Goal: Task Accomplishment & Management: Manage account settings

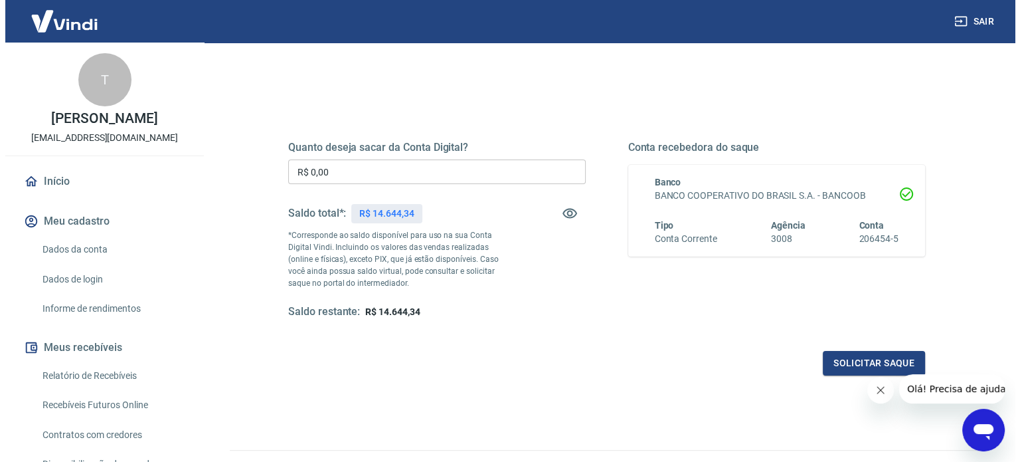
scroll to position [133, 0]
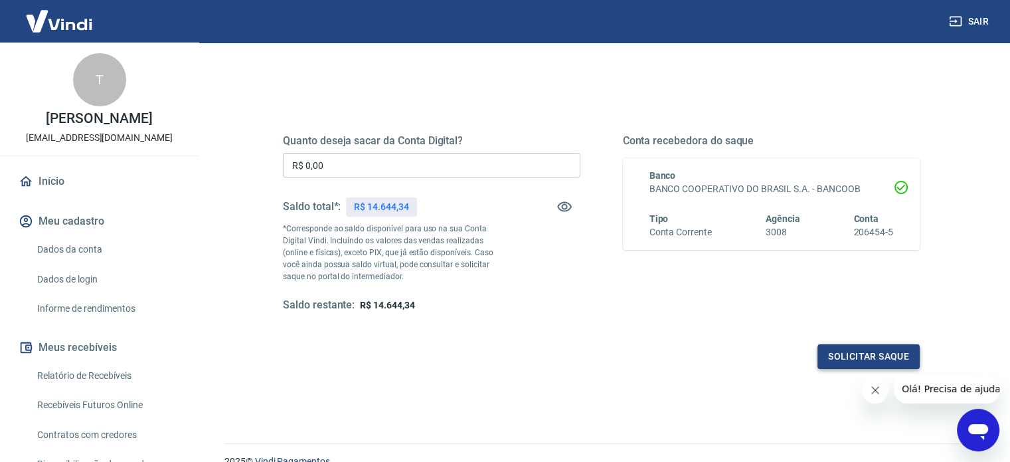
click at [854, 355] on button "Solicitar saque" at bounding box center [868, 356] width 102 height 25
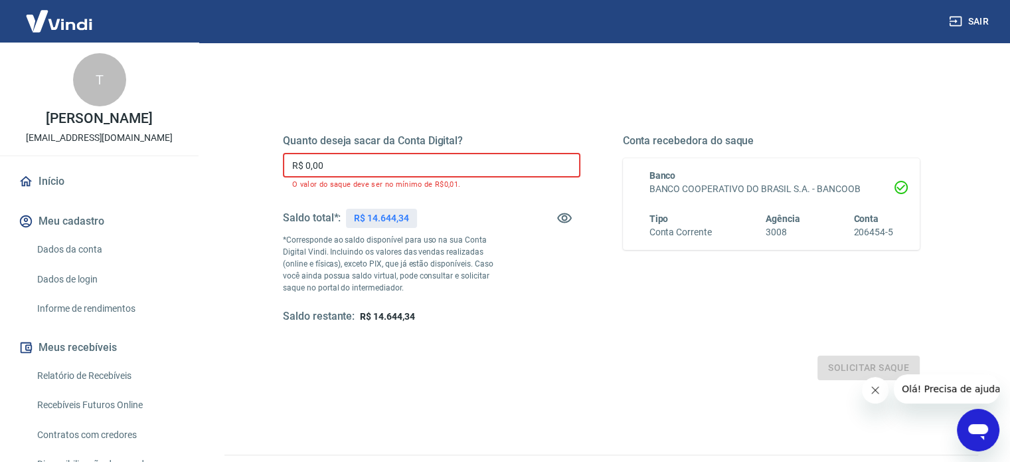
drag, startPoint x: 380, startPoint y: 161, endPoint x: 231, endPoint y: 162, distance: 148.8
click at [231, 162] on div "Quanto deseja sacar da Conta Digital? R$ 0,00 ​ O valor do saque deve ser no mí…" at bounding box center [601, 292] width 754 height 486
drag, startPoint x: 369, startPoint y: 217, endPoint x: 430, endPoint y: 215, distance: 61.8
click at [430, 215] on div "Saldo total*: R$ 14.644,34" at bounding box center [432, 218] width 298 height 32
copy p "14.644,34"
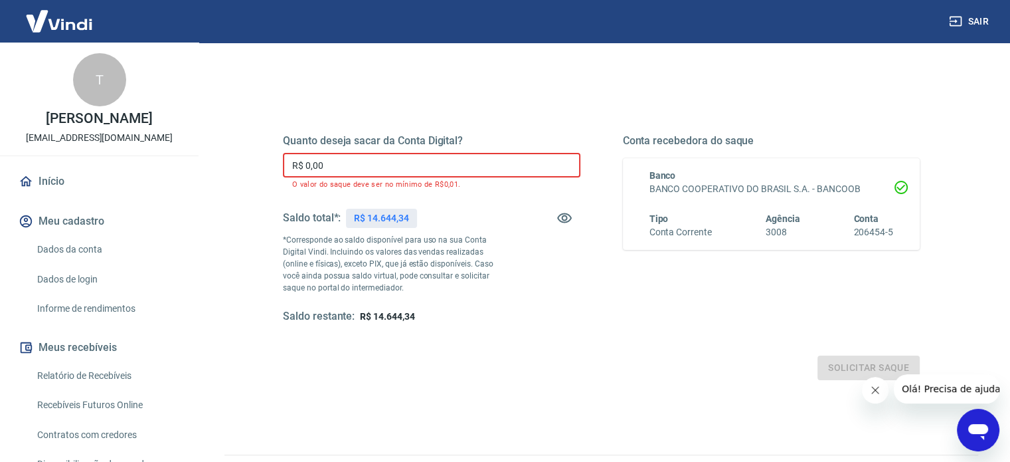
drag, startPoint x: 364, startPoint y: 161, endPoint x: 280, endPoint y: 167, distance: 84.6
click at [280, 167] on div "Quanto deseja sacar da Conta Digital? R$ 0,00 ​ O valor do saque deve ser no mí…" at bounding box center [601, 236] width 669 height 320
drag, startPoint x: 280, startPoint y: 167, endPoint x: 319, endPoint y: 161, distance: 39.5
click at [319, 161] on div "Quanto deseja sacar da Conta Digital? R$ 0,00 ​ O valor do saque deve ser no mí…" at bounding box center [601, 236] width 669 height 320
drag, startPoint x: 337, startPoint y: 170, endPoint x: 279, endPoint y: 173, distance: 58.5
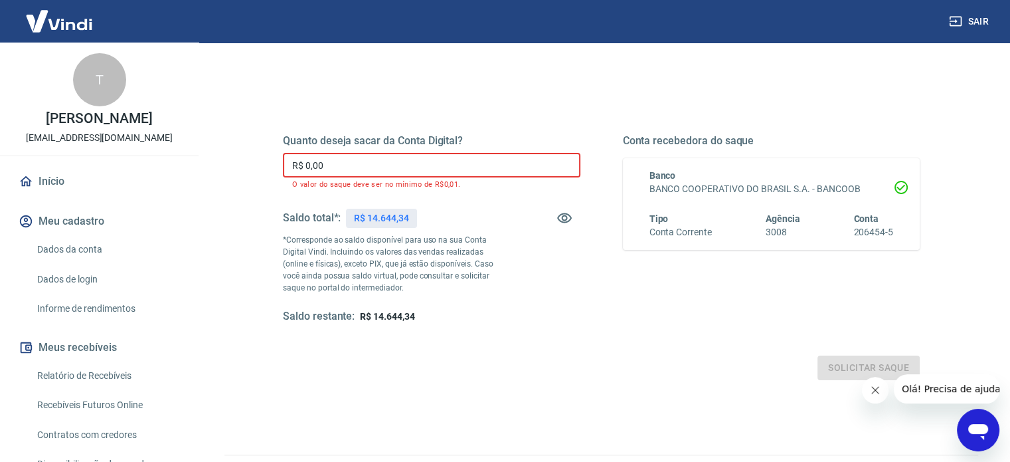
click at [279, 173] on div "Quanto deseja sacar da Conta Digital? R$ 0,00 ​ O valor do saque deve ser no mí…" at bounding box center [601, 236] width 669 height 320
paste input "14.644,34"
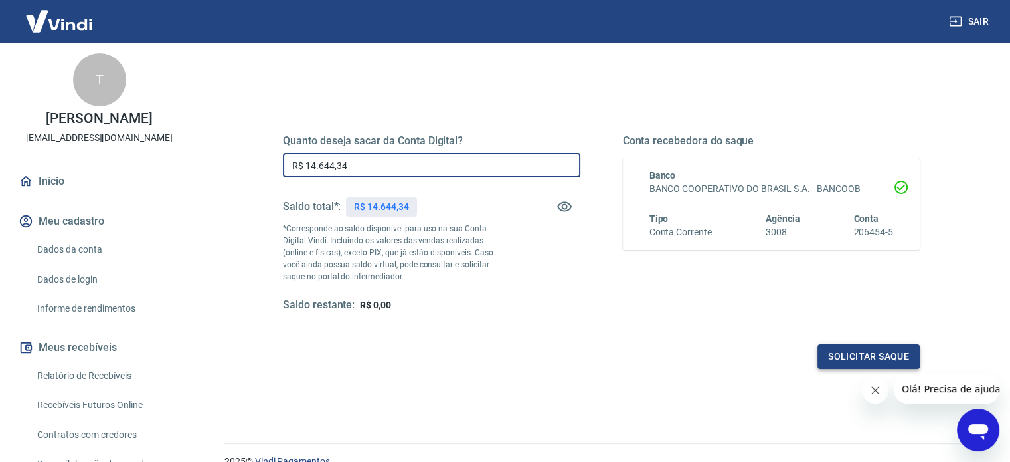
type input "R$ 14.644,34"
click at [871, 351] on button "Solicitar saque" at bounding box center [868, 356] width 102 height 25
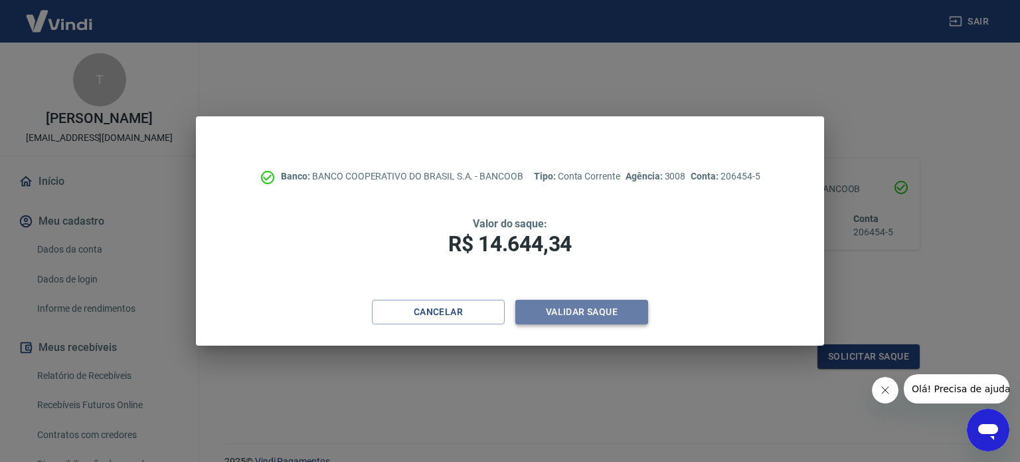
click at [583, 309] on button "Validar saque" at bounding box center [581, 312] width 133 height 25
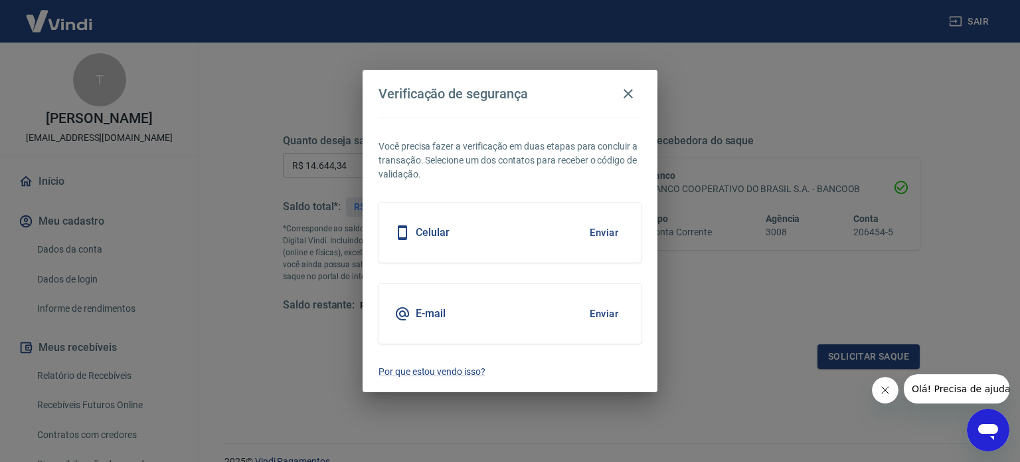
click at [529, 228] on div "Celular Enviar" at bounding box center [510, 233] width 263 height 60
click at [602, 235] on button "Enviar" at bounding box center [603, 232] width 43 height 28
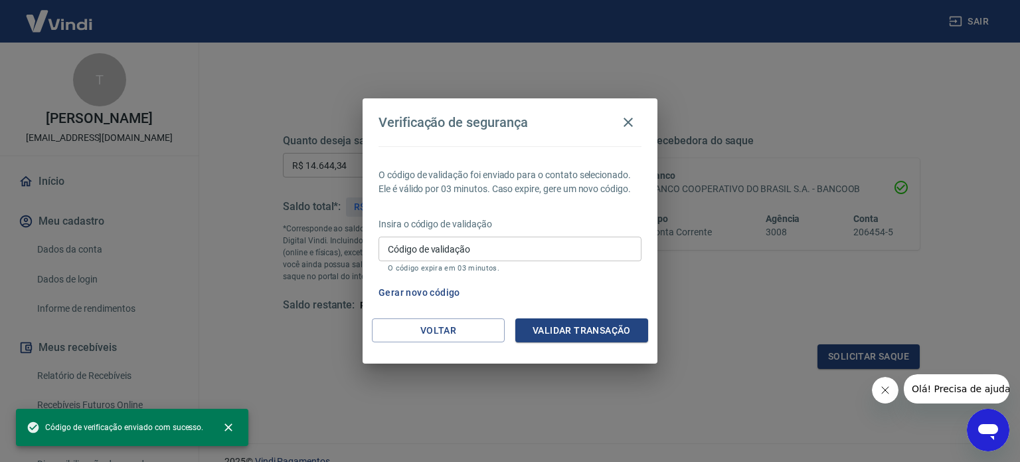
click at [518, 244] on input "Código de validação" at bounding box center [510, 248] width 263 height 25
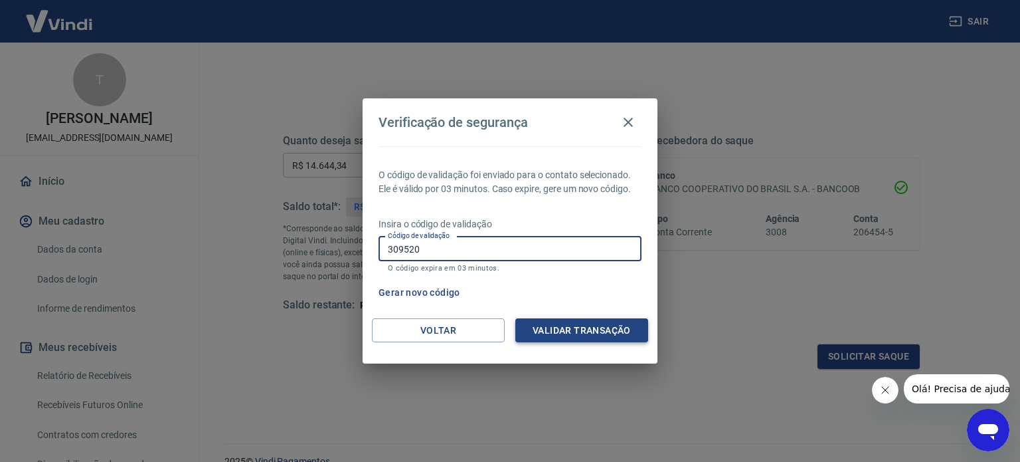
type input "309520"
click at [606, 334] on button "Validar transação" at bounding box center [581, 330] width 133 height 25
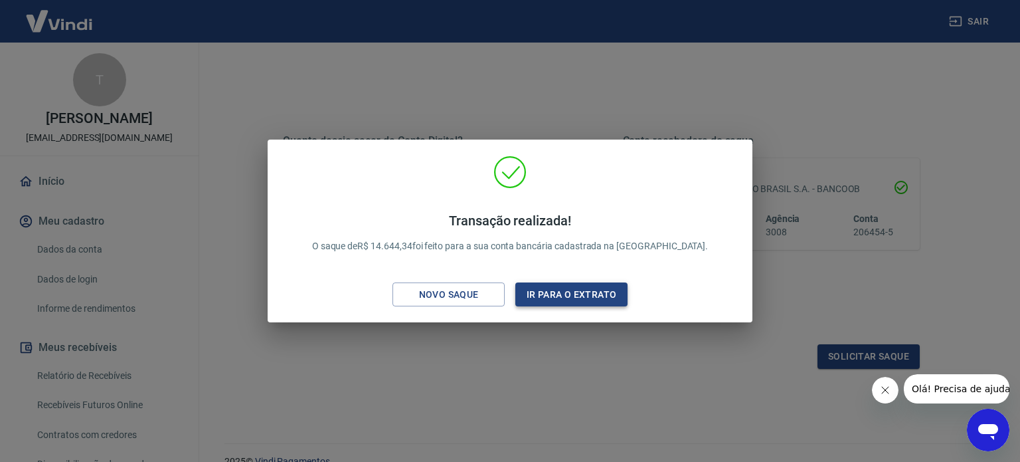
click at [529, 293] on button "Ir para o extrato" at bounding box center [571, 294] width 112 height 25
